Goal: Task Accomplishment & Management: Complete application form

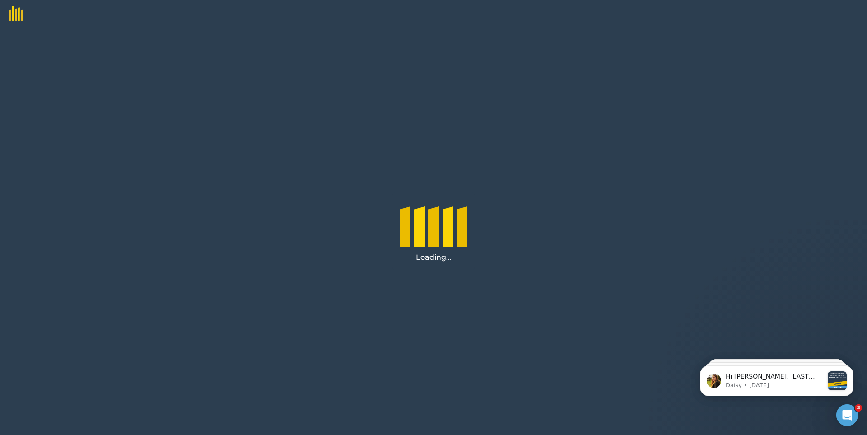
click at [845, 414] on icon "Open Intercom Messenger" at bounding box center [847, 415] width 15 height 15
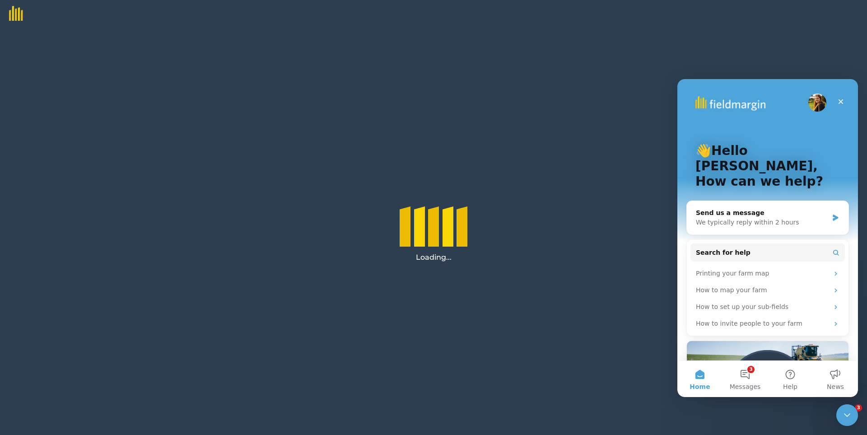
click at [463, 173] on div "Loading..." at bounding box center [433, 231] width 867 height 408
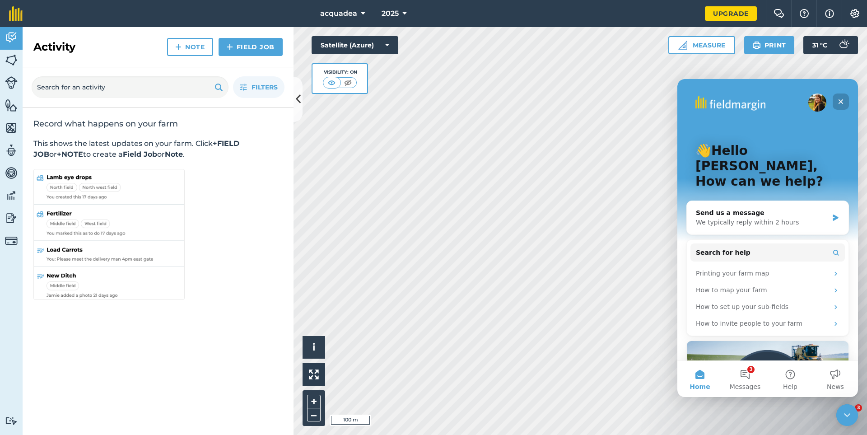
click at [838, 101] on icon "Close" at bounding box center [840, 101] width 7 height 7
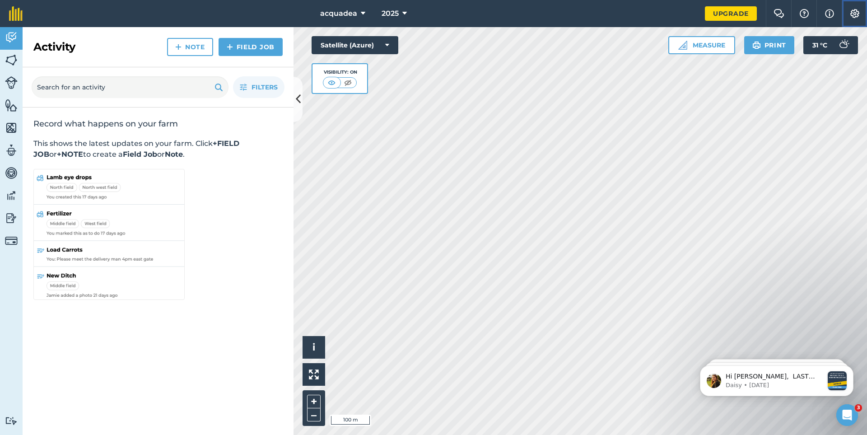
click at [851, 11] on img at bounding box center [855, 13] width 11 height 9
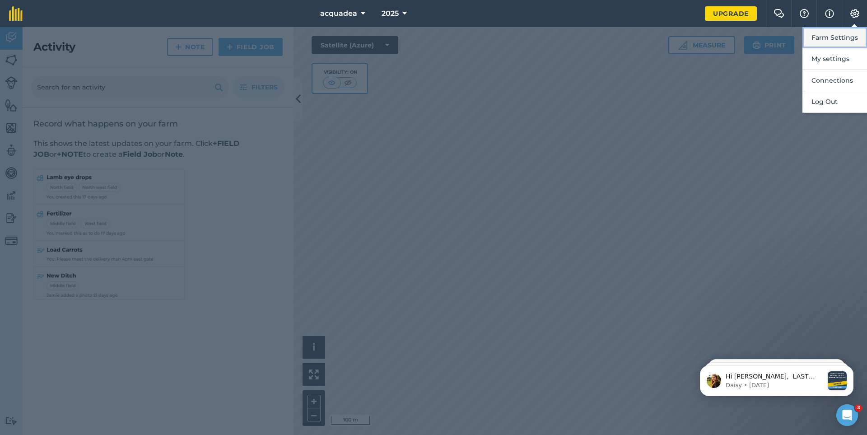
click at [833, 37] on button "Farm Settings" at bounding box center [835, 37] width 65 height 21
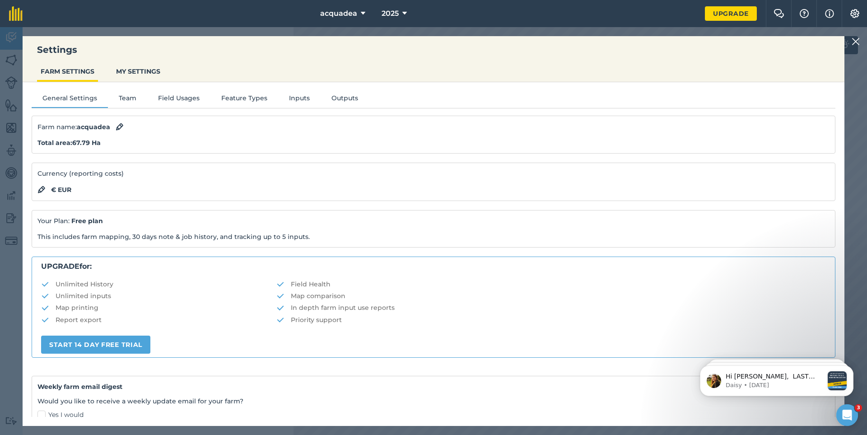
scroll to position [90, 0]
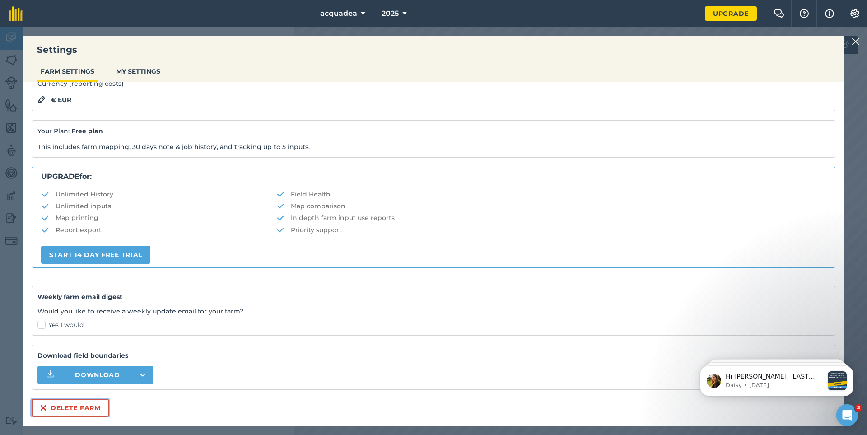
click at [79, 407] on button "Delete farm" at bounding box center [70, 408] width 77 height 18
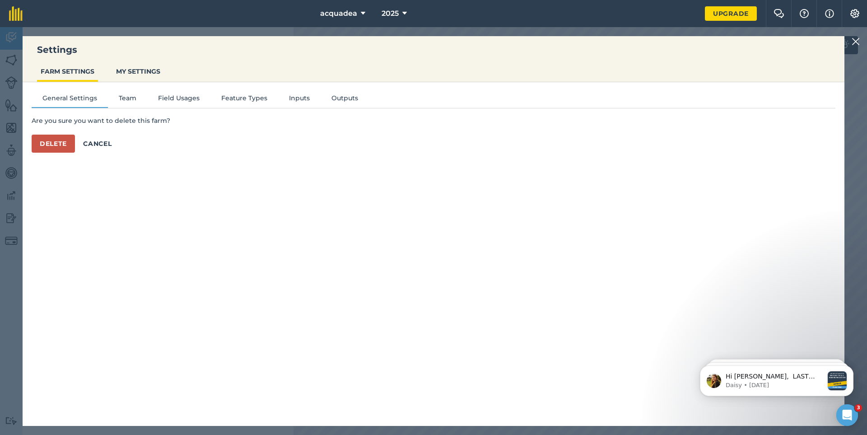
scroll to position [0, 0]
click at [56, 141] on button "Delete" at bounding box center [53, 144] width 43 height 18
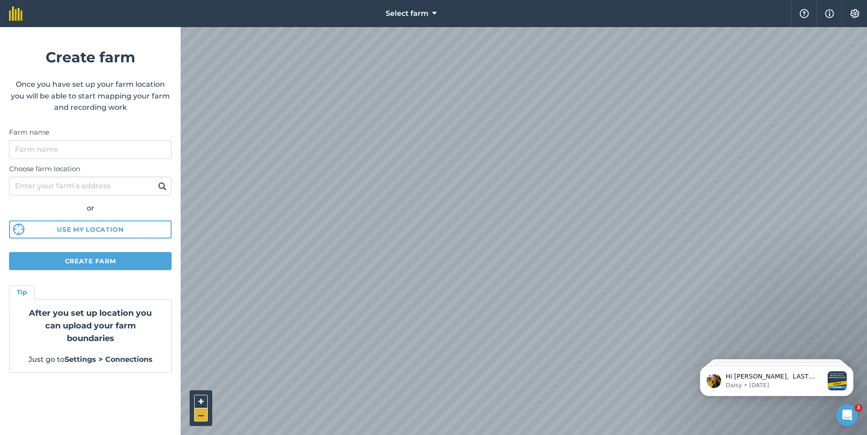
click at [197, 412] on button "–" at bounding box center [201, 414] width 14 height 13
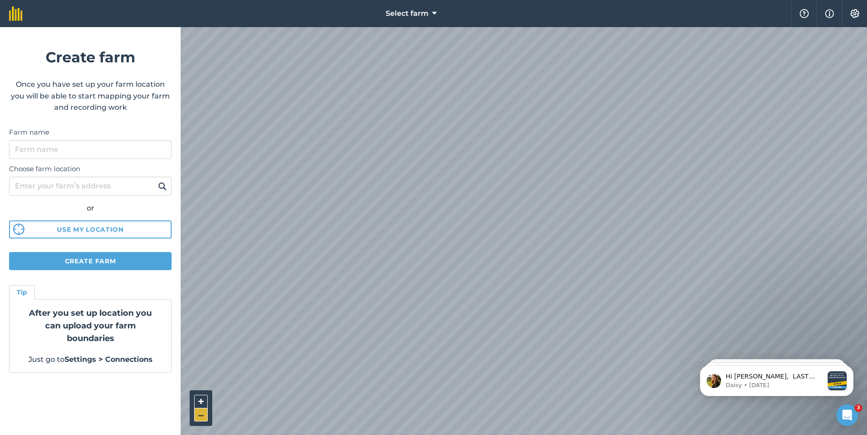
click at [197, 412] on button "–" at bounding box center [201, 414] width 14 height 13
click at [429, 15] on span "Select farm" at bounding box center [407, 13] width 43 height 11
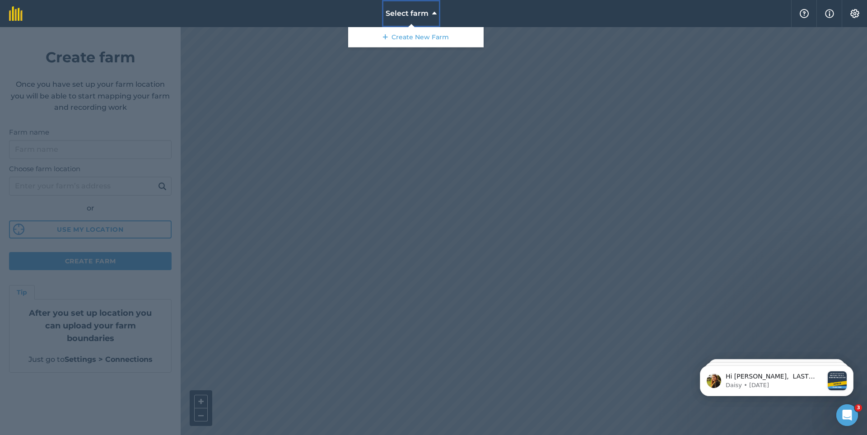
click at [428, 14] on span "Select farm" at bounding box center [407, 13] width 43 height 11
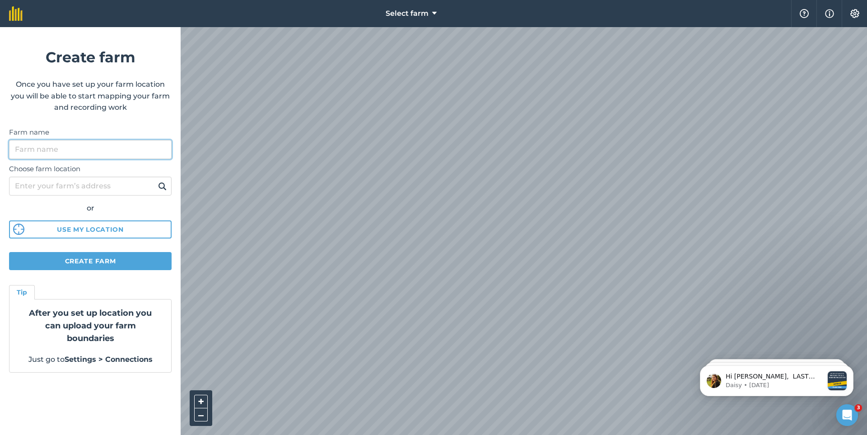
click at [44, 154] on input "Farm name" at bounding box center [90, 149] width 163 height 19
type input "la fame urbaine"
click at [45, 183] on input "Choose farm location" at bounding box center [90, 186] width 163 height 19
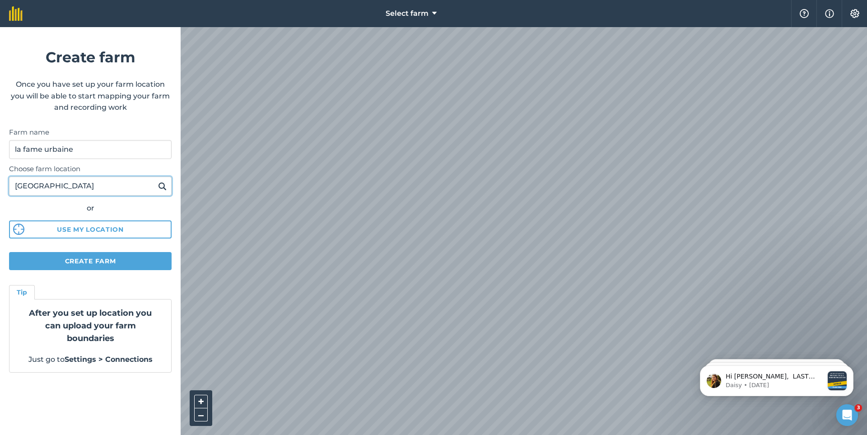
type input "[GEOGRAPHIC_DATA]"
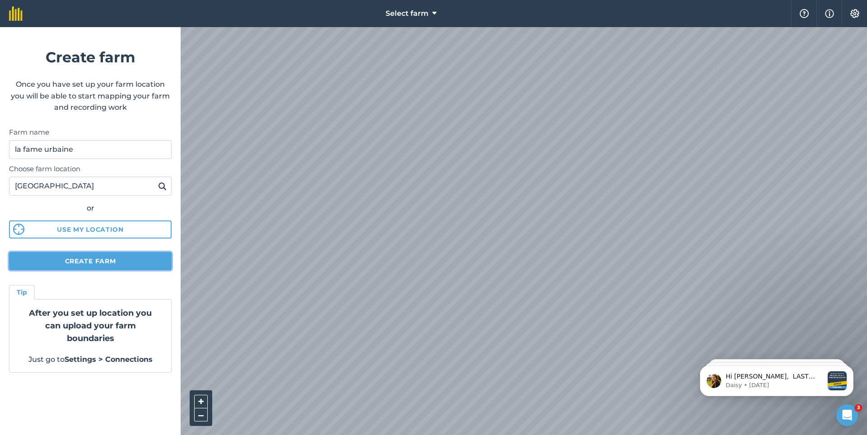
click at [77, 262] on button "Create farm" at bounding box center [90, 261] width 163 height 18
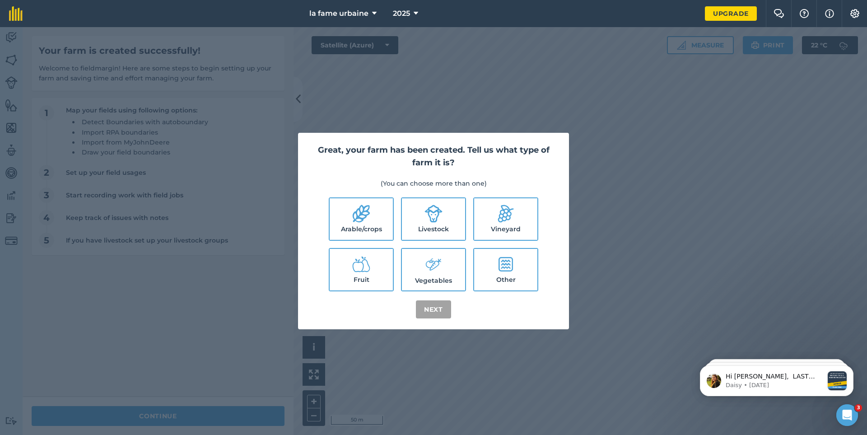
click at [352, 221] on label "Arable/crops" at bounding box center [361, 219] width 63 height 42
checkbox input "true"
click at [435, 312] on button "Next" at bounding box center [433, 309] width 35 height 18
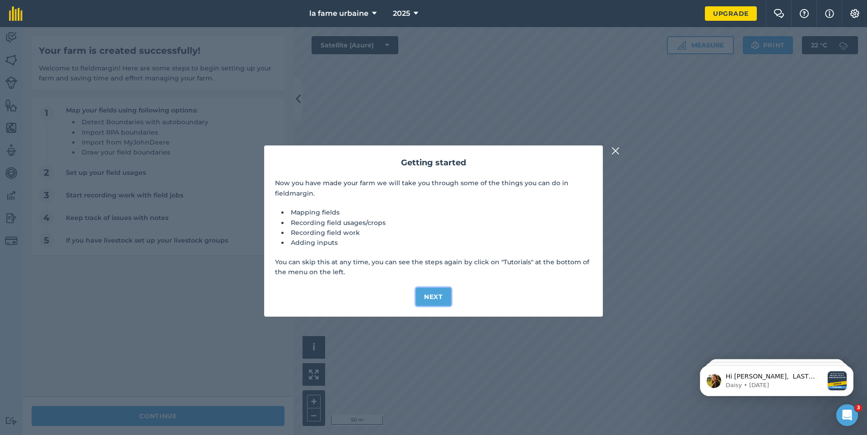
click at [435, 301] on button "Next" at bounding box center [433, 297] width 35 height 18
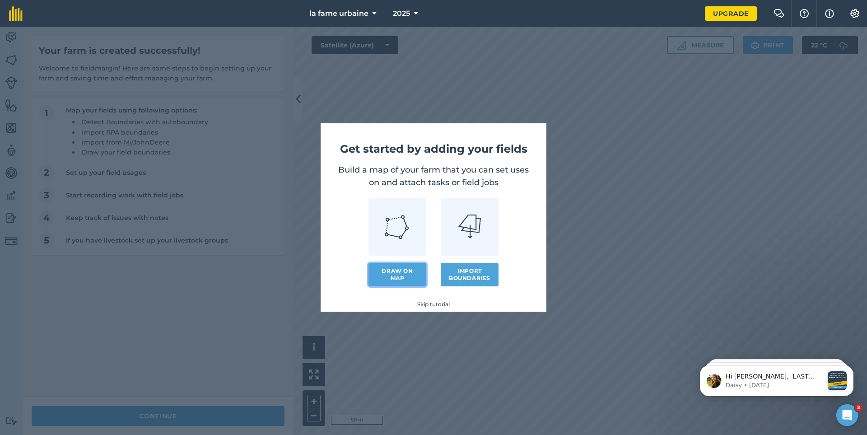
click at [393, 275] on link "Draw on map" at bounding box center [398, 274] width 58 height 23
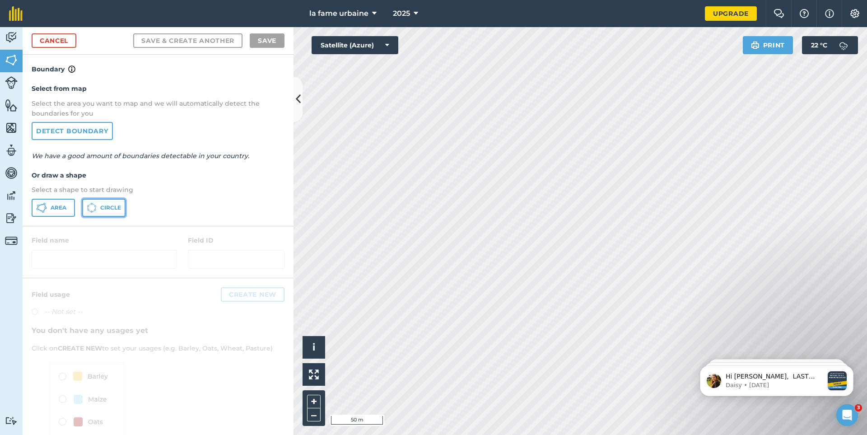
click at [47, 207] on icon at bounding box center [41, 207] width 11 height 11
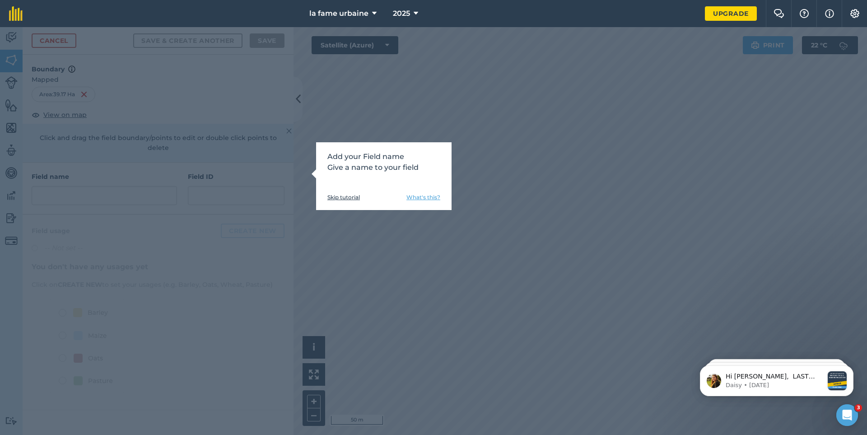
click at [336, 198] on link "Skip tutorial" at bounding box center [343, 197] width 33 height 7
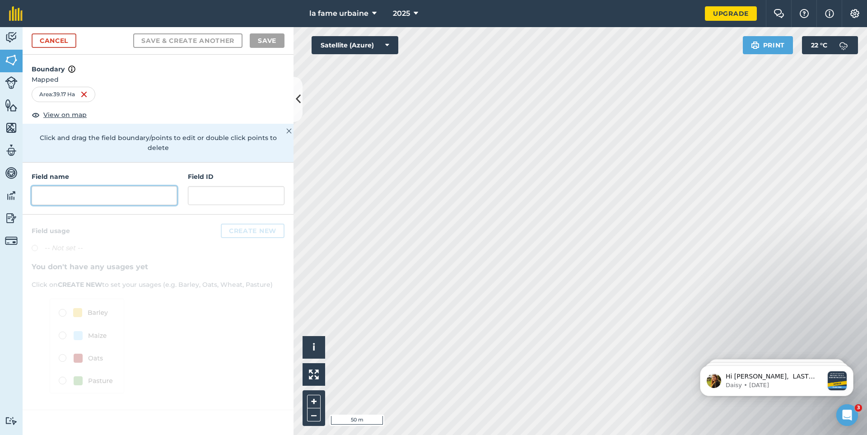
click at [59, 186] on input "text" at bounding box center [104, 195] width 145 height 19
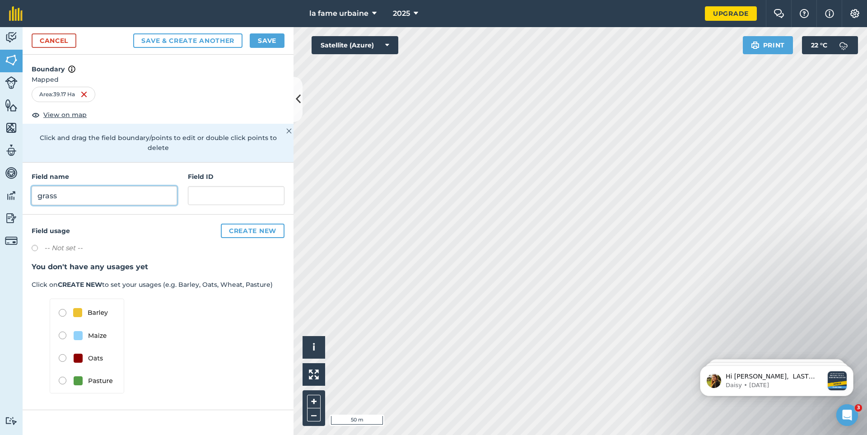
type input "grass"
click at [246, 224] on button "Create new" at bounding box center [253, 231] width 64 height 14
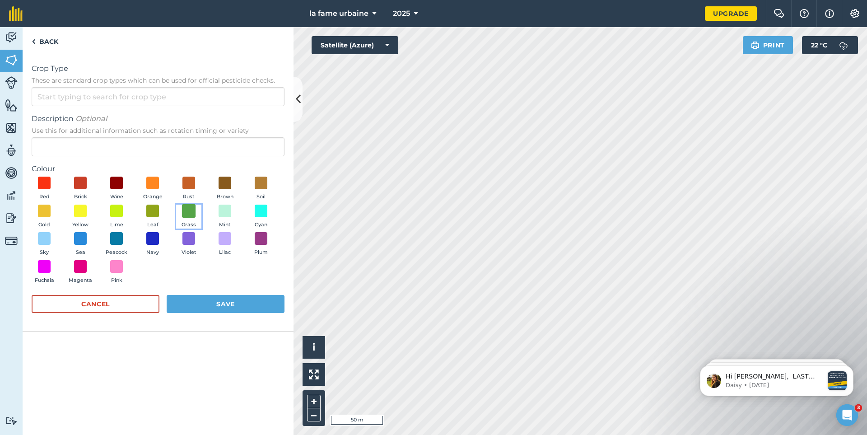
click at [184, 215] on span at bounding box center [189, 211] width 14 height 14
click at [49, 98] on input "Crop Type These are standard crop types which can be used for official pesticid…" at bounding box center [158, 96] width 253 height 19
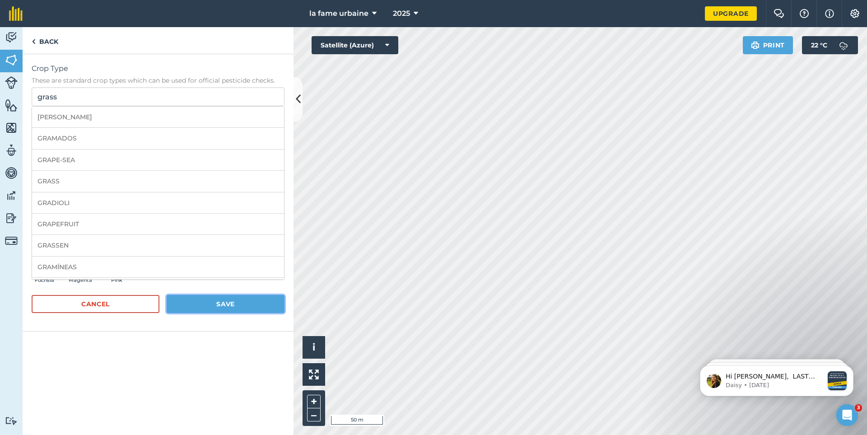
click at [218, 304] on button "Save" at bounding box center [226, 304] width 118 height 18
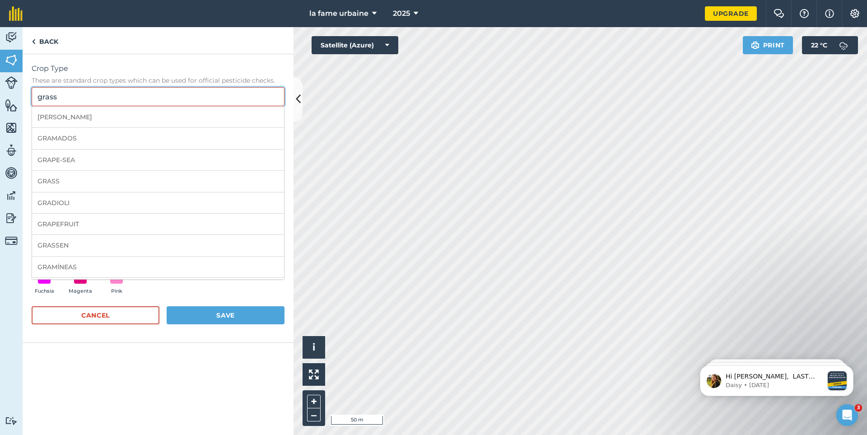
click at [66, 102] on input "grass" at bounding box center [158, 96] width 253 height 19
click at [60, 123] on li "[PERSON_NAME]" at bounding box center [158, 117] width 252 height 21
type input "[PERSON_NAME]"
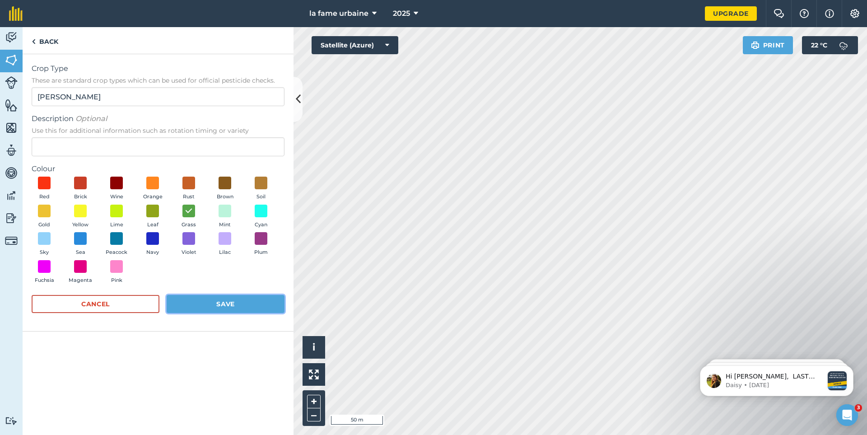
click at [209, 306] on button "Save" at bounding box center [226, 304] width 118 height 18
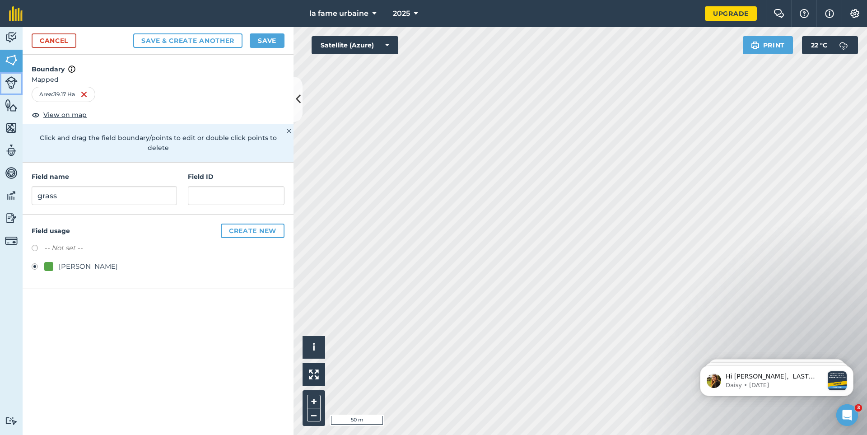
click at [11, 82] on img at bounding box center [11, 82] width 13 height 13
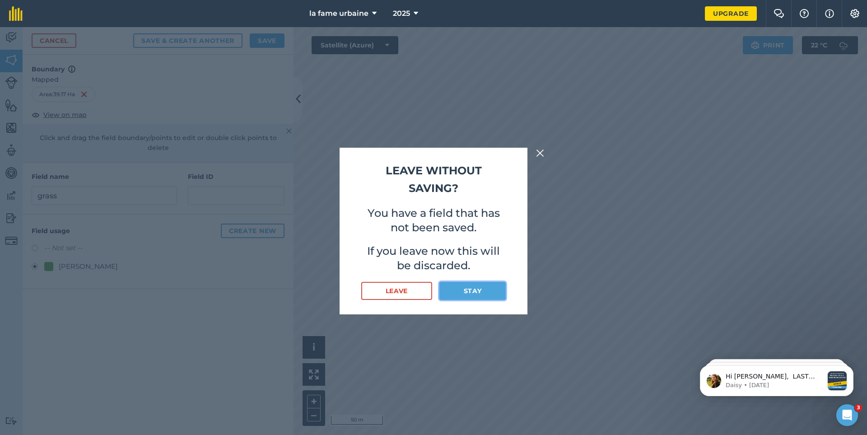
click at [475, 292] on button "Stay" at bounding box center [473, 291] width 66 height 18
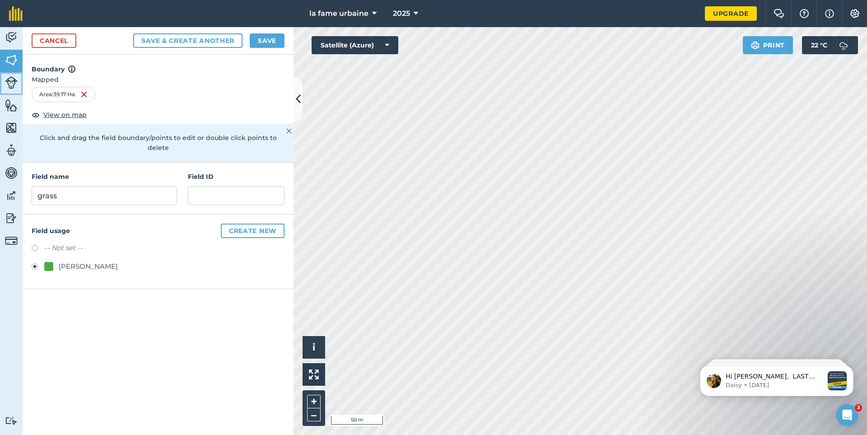
click at [6, 82] on img at bounding box center [11, 82] width 13 height 13
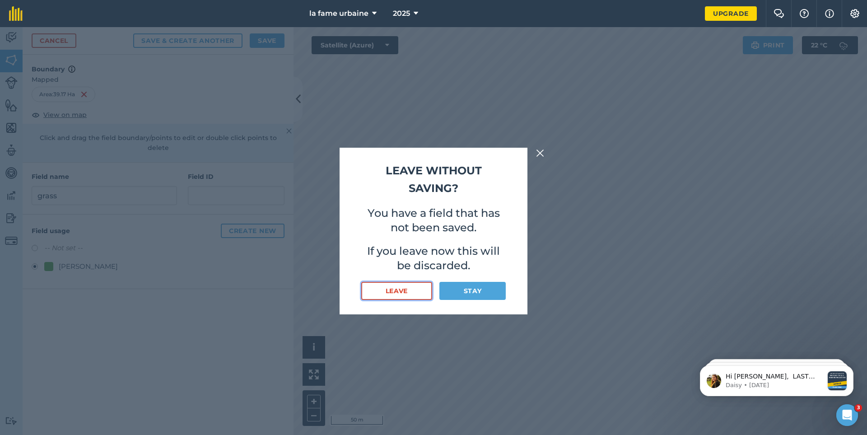
click at [393, 288] on button "Leave" at bounding box center [396, 291] width 71 height 18
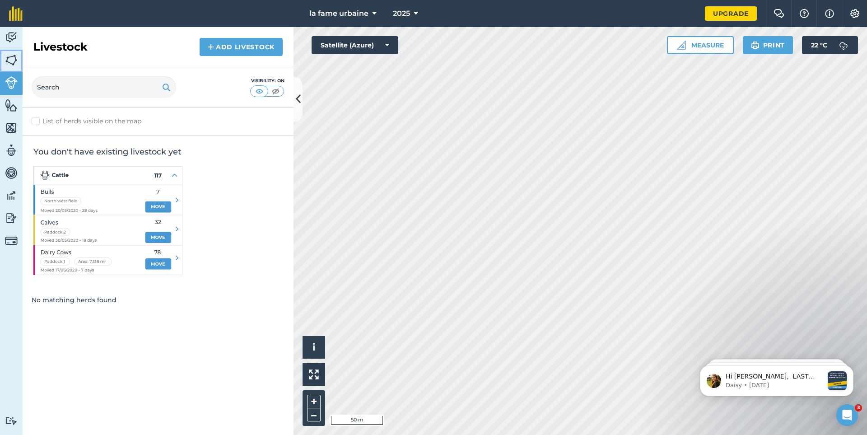
click at [13, 59] on img at bounding box center [11, 60] width 13 height 14
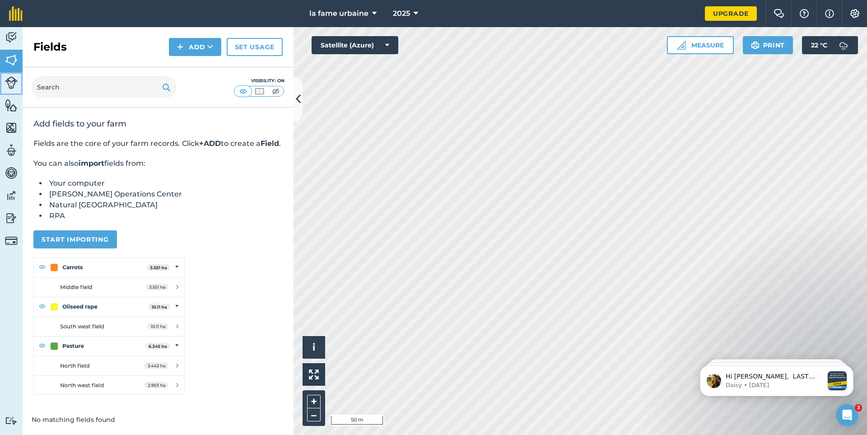
click at [10, 81] on img at bounding box center [11, 82] width 13 height 13
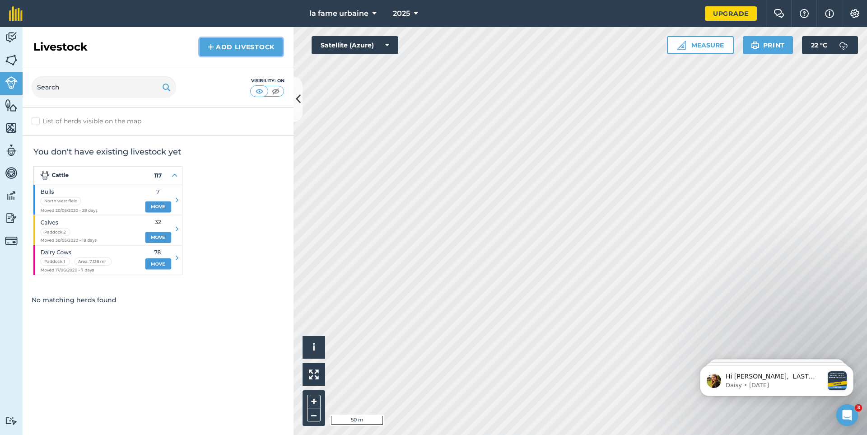
click at [242, 46] on link "Add Livestock" at bounding box center [241, 47] width 83 height 18
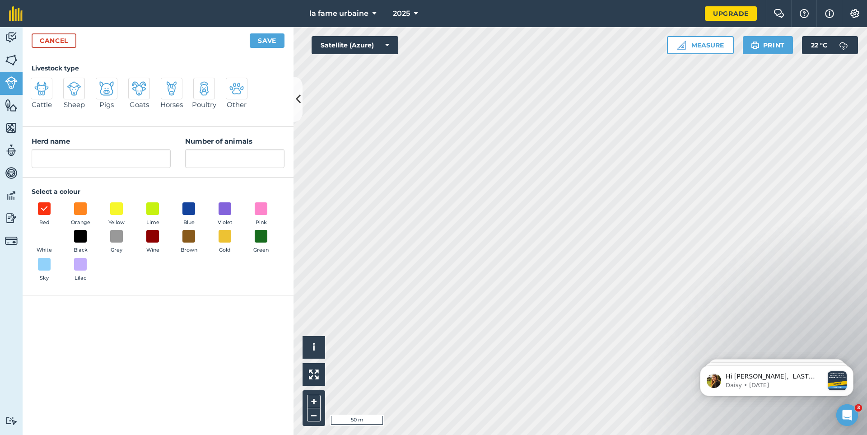
click at [50, 93] on div at bounding box center [42, 89] width 22 height 22
click at [37, 84] on input "Cattle" at bounding box center [35, 81] width 6 height 6
radio input "true"
type input "Cattle"
click at [41, 239] on span at bounding box center [44, 236] width 14 height 14
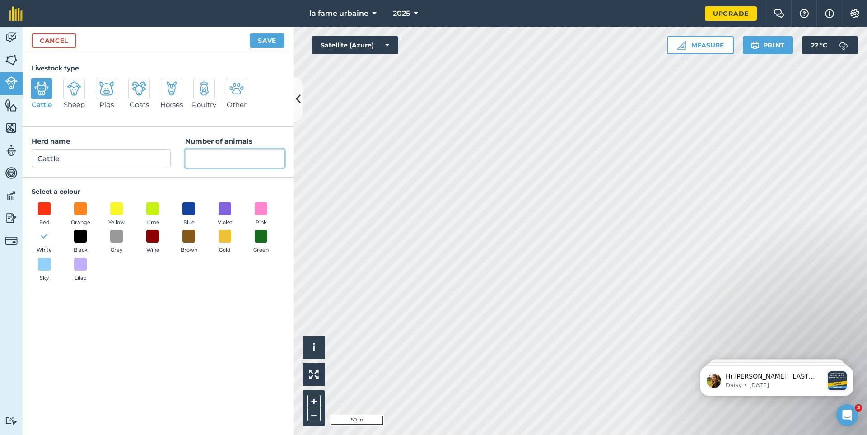
click at [200, 158] on input "Number of animals" at bounding box center [234, 158] width 99 height 19
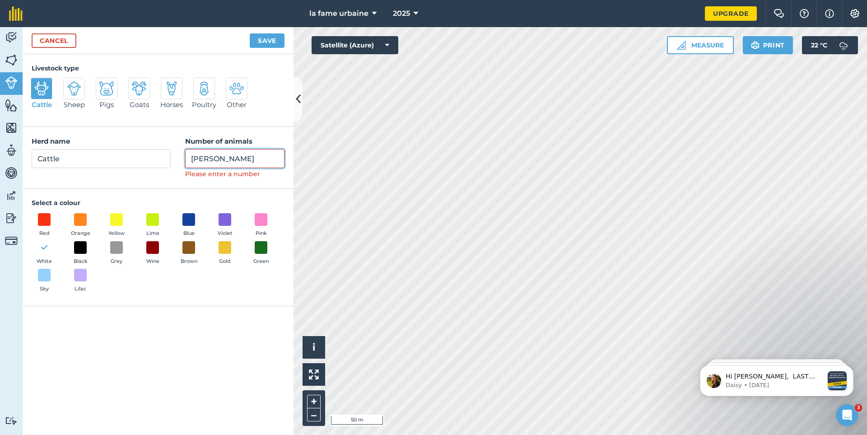
click at [200, 159] on input "[PERSON_NAME]" at bounding box center [234, 158] width 99 height 19
type input "[PERSON_NAME]"
click at [71, 158] on input "Cattle" at bounding box center [101, 158] width 139 height 19
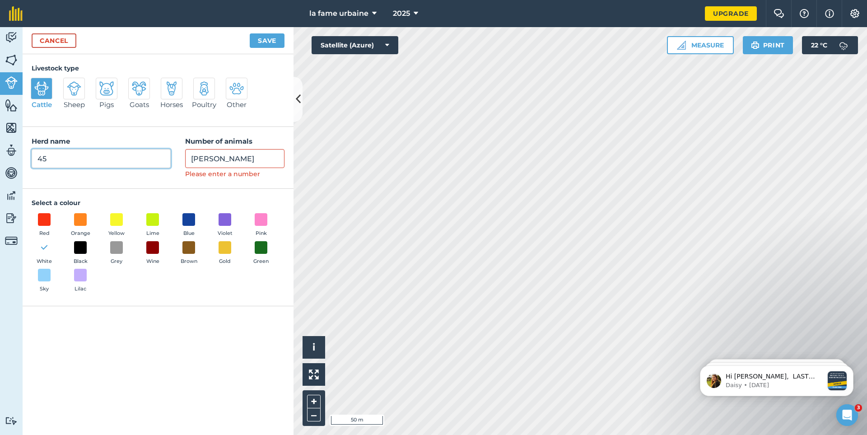
click at [42, 162] on input "45" at bounding box center [101, 158] width 139 height 19
type input "brezian"
click at [208, 157] on input "[PERSON_NAME]" at bounding box center [234, 158] width 99 height 19
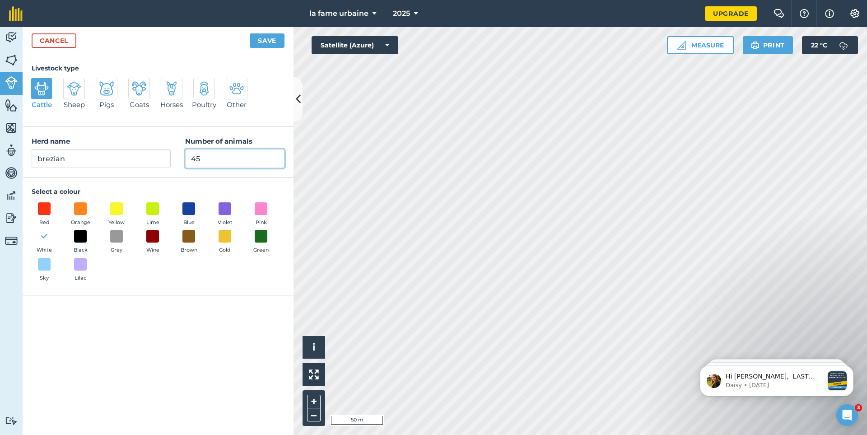
type input "45"
click at [259, 36] on button "Save" at bounding box center [267, 40] width 35 height 14
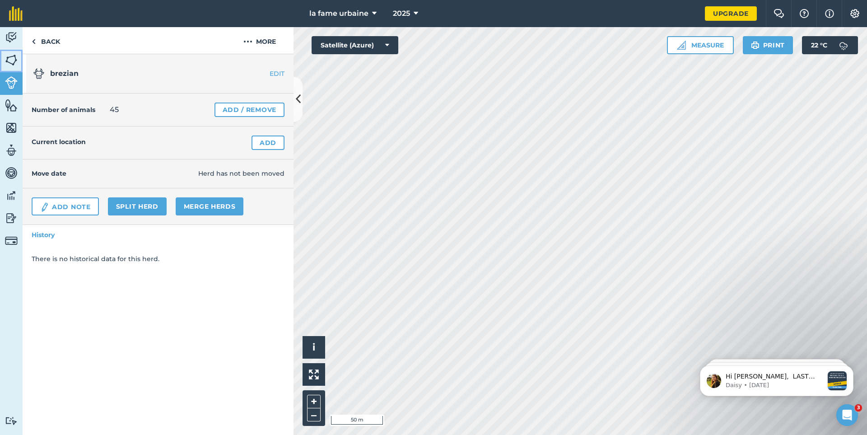
click at [15, 60] on img at bounding box center [11, 60] width 13 height 14
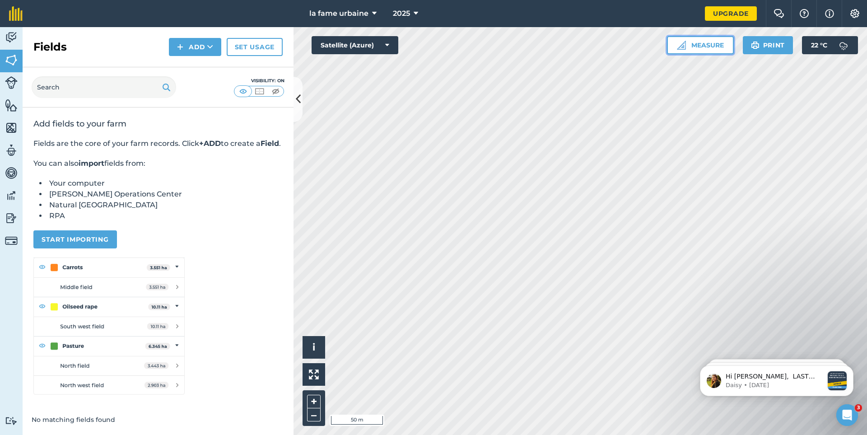
click at [691, 46] on button "Measure" at bounding box center [700, 45] width 67 height 18
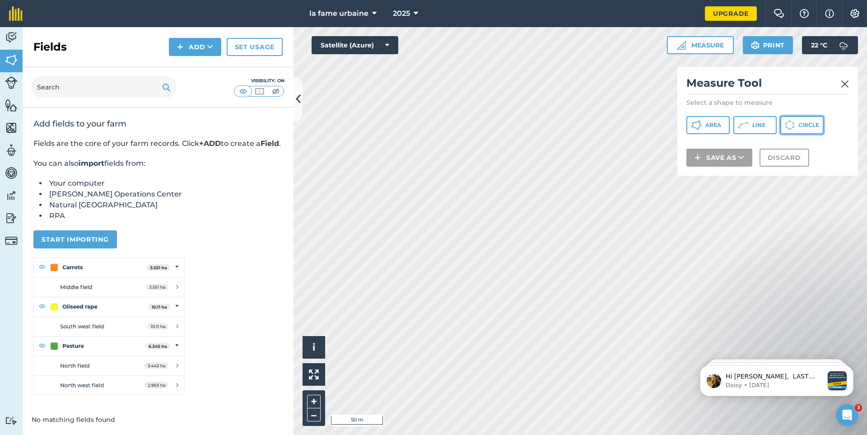
click at [801, 126] on span "Circle" at bounding box center [809, 125] width 21 height 7
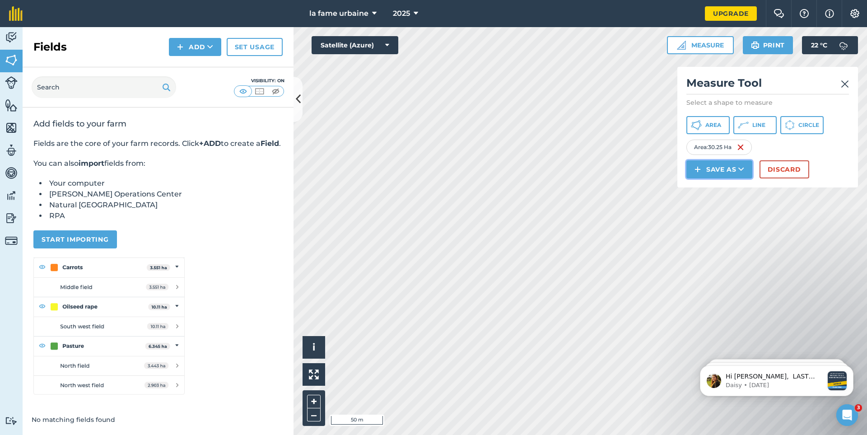
click at [709, 169] on button "Save as" at bounding box center [720, 169] width 66 height 18
click at [714, 189] on link "Field" at bounding box center [719, 190] width 63 height 20
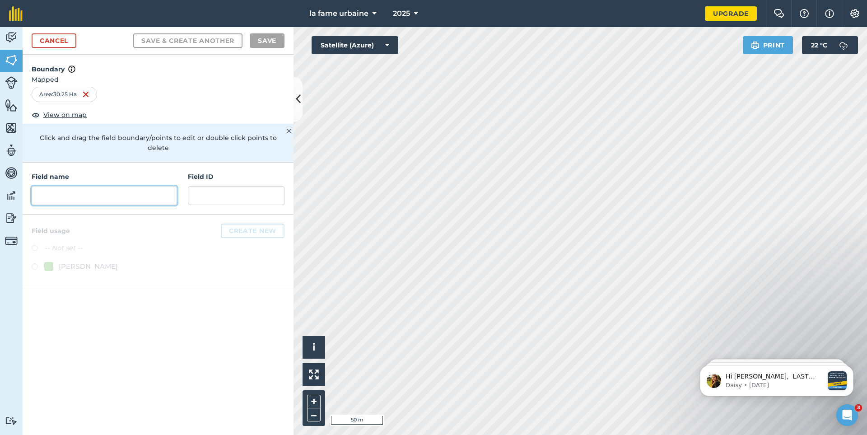
click at [86, 187] on input "text" at bounding box center [104, 195] width 145 height 19
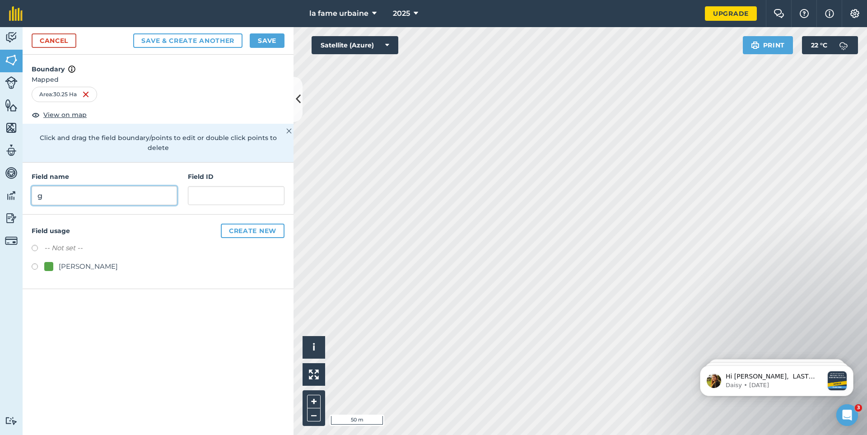
type input "g"
click at [34, 263] on label at bounding box center [38, 267] width 13 height 9
radio input "true"
click at [75, 261] on div "[PERSON_NAME]" at bounding box center [88, 266] width 59 height 11
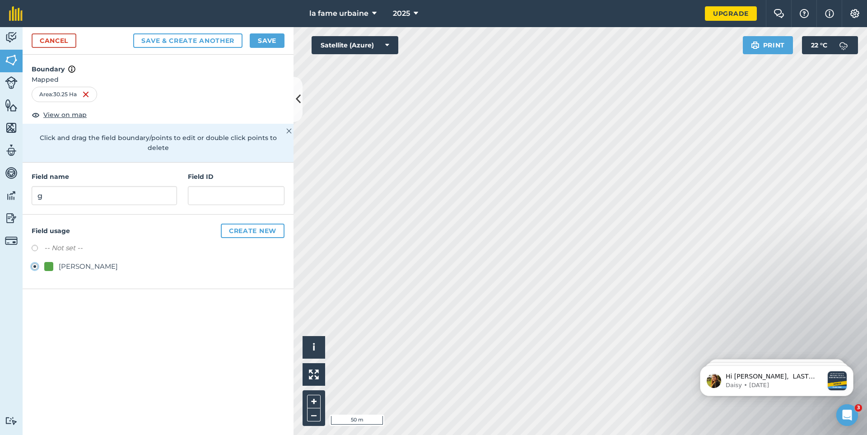
click at [75, 261] on div "[PERSON_NAME]" at bounding box center [88, 266] width 59 height 11
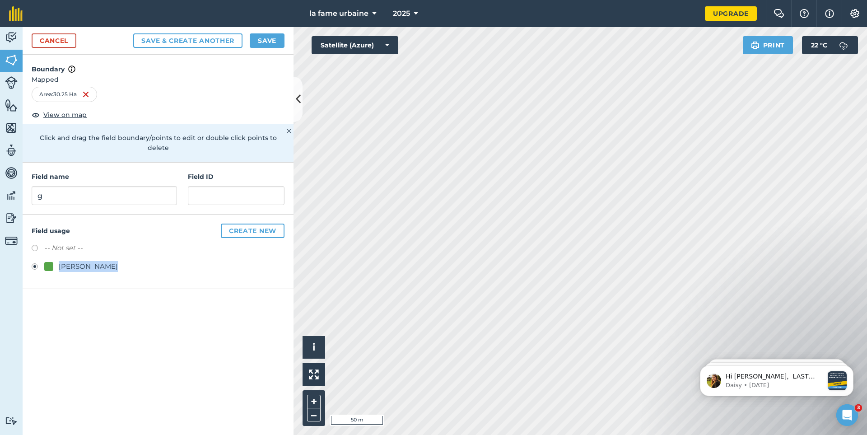
click at [75, 261] on div "[PERSON_NAME]" at bounding box center [88, 266] width 59 height 11
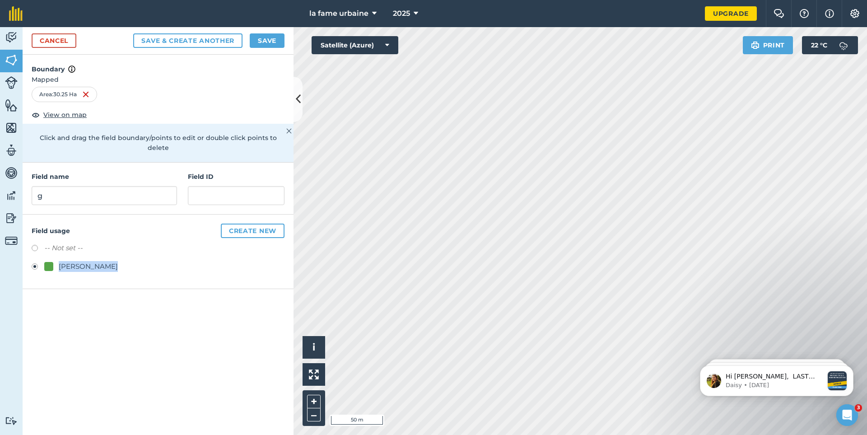
click at [242, 224] on button "Create new" at bounding box center [253, 231] width 64 height 14
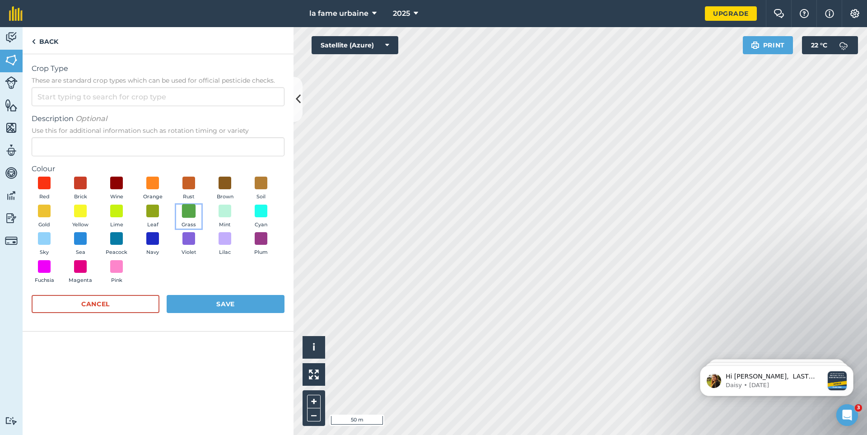
click at [186, 214] on span at bounding box center [189, 211] width 14 height 14
click at [56, 98] on input "Crop Type These are standard crop types which can be used for official pesticid…" at bounding box center [158, 96] width 253 height 19
click at [62, 117] on li "Other" at bounding box center [158, 117] width 252 height 21
type input "Other"
click at [227, 304] on button "Save" at bounding box center [226, 304] width 118 height 18
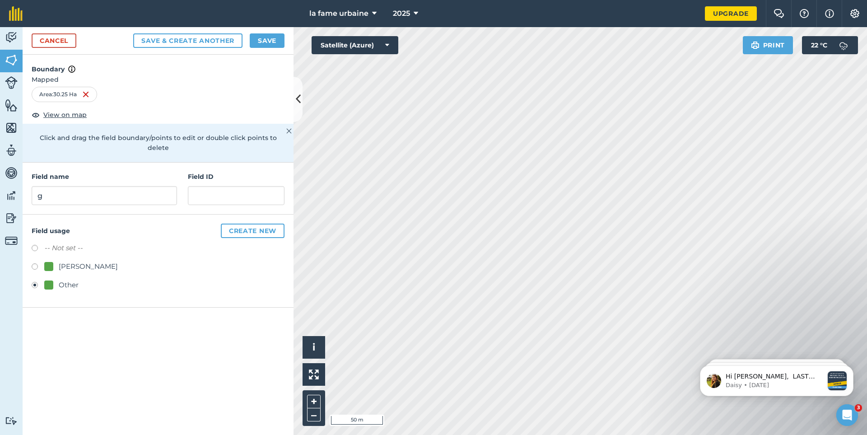
click at [37, 263] on label at bounding box center [38, 267] width 13 height 9
radio input "true"
click at [267, 44] on button "Save" at bounding box center [267, 40] width 35 height 14
